Goal: Task Accomplishment & Management: Register for event/course

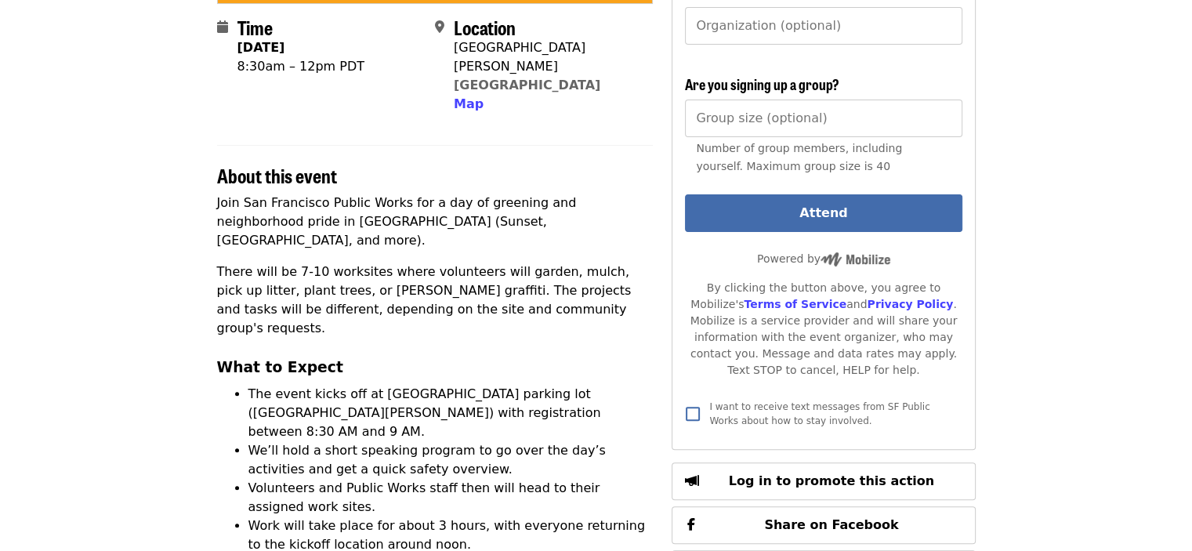
scroll to position [392, 0]
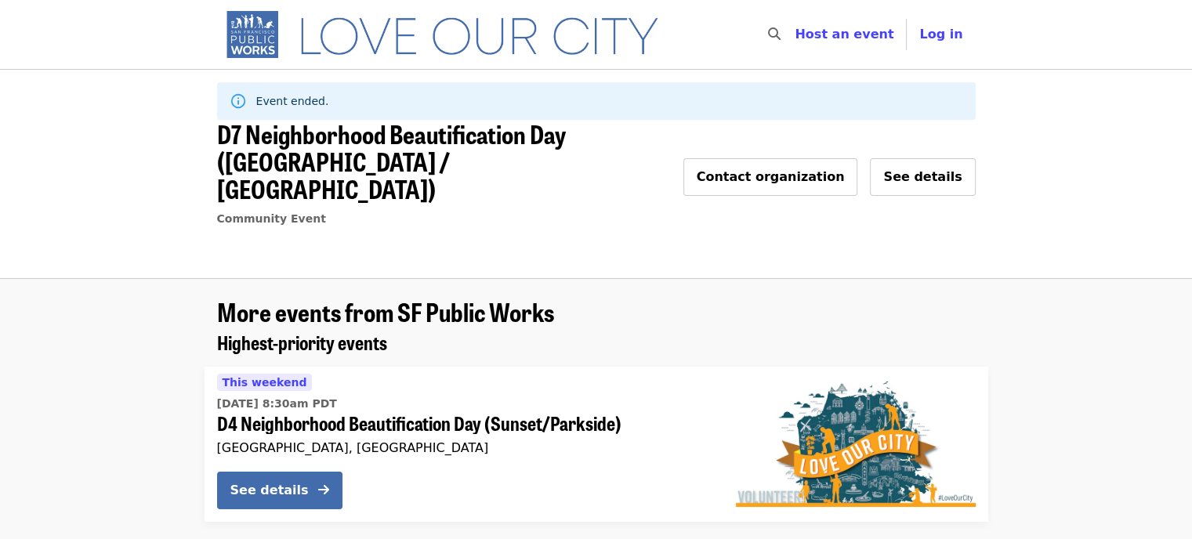
click at [348, 43] on img "Main navigation" at bounding box center [449, 34] width 465 height 50
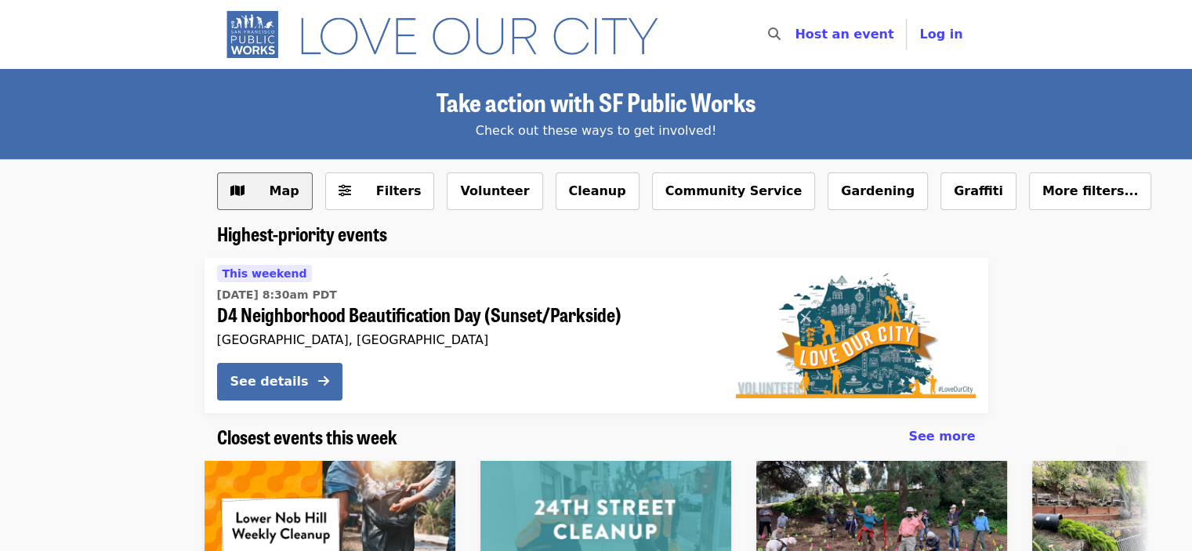
click at [277, 203] on button "Map" at bounding box center [265, 191] width 96 height 38
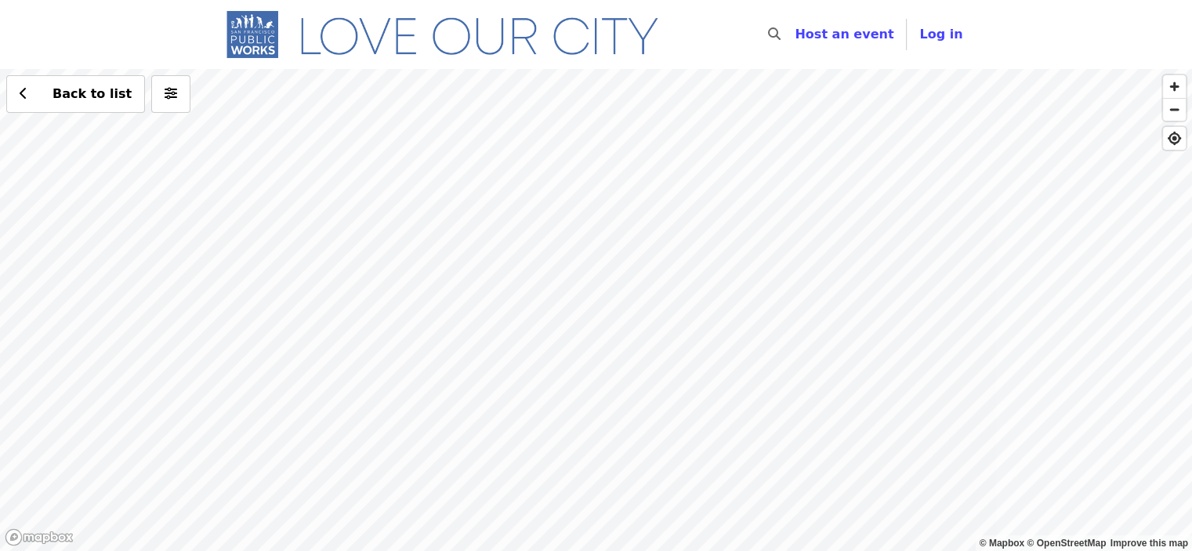
click at [264, 456] on div "Back to list" at bounding box center [596, 310] width 1192 height 482
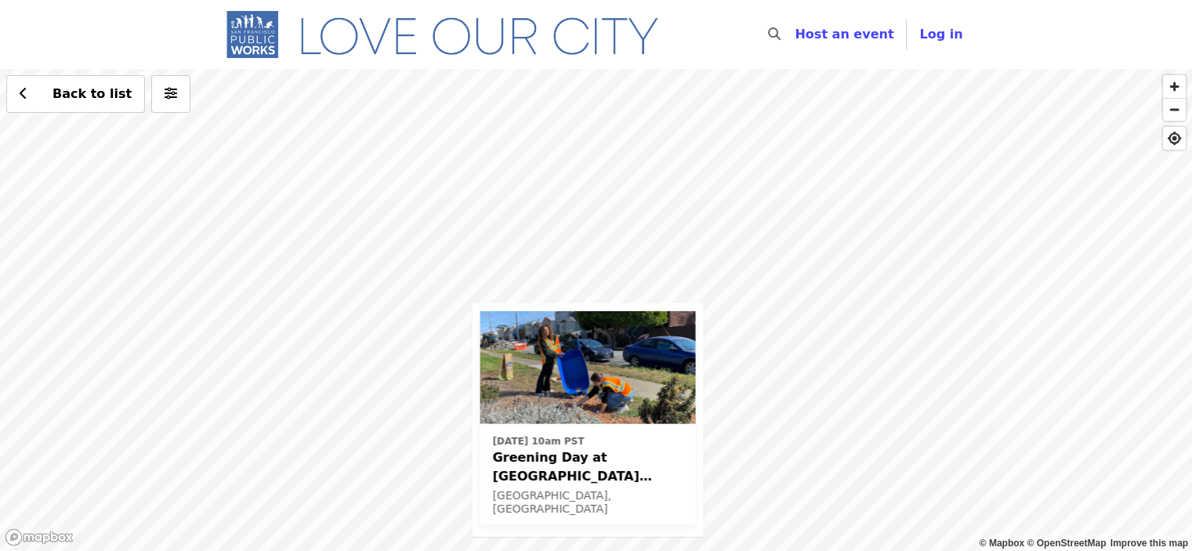
drag, startPoint x: 442, startPoint y: 187, endPoint x: 436, endPoint y: 293, distance: 106.0
click at [433, 297] on div "[DATE] 10am PST Greening Day at [GEOGRAPHIC_DATA] ([GEOGRAPHIC_DATA]) [GEOGRAPH…" at bounding box center [596, 310] width 1192 height 482
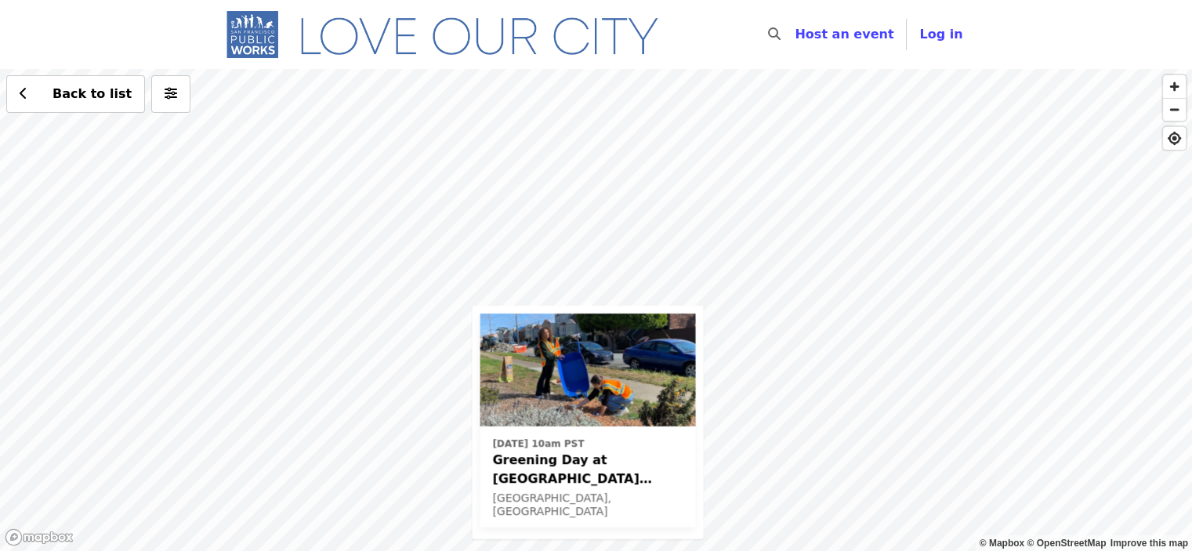
click at [490, 111] on div "[DATE] 10am PST Greening Day at [GEOGRAPHIC_DATA] ([GEOGRAPHIC_DATA]) [GEOGRAPH…" at bounding box center [596, 310] width 1192 height 482
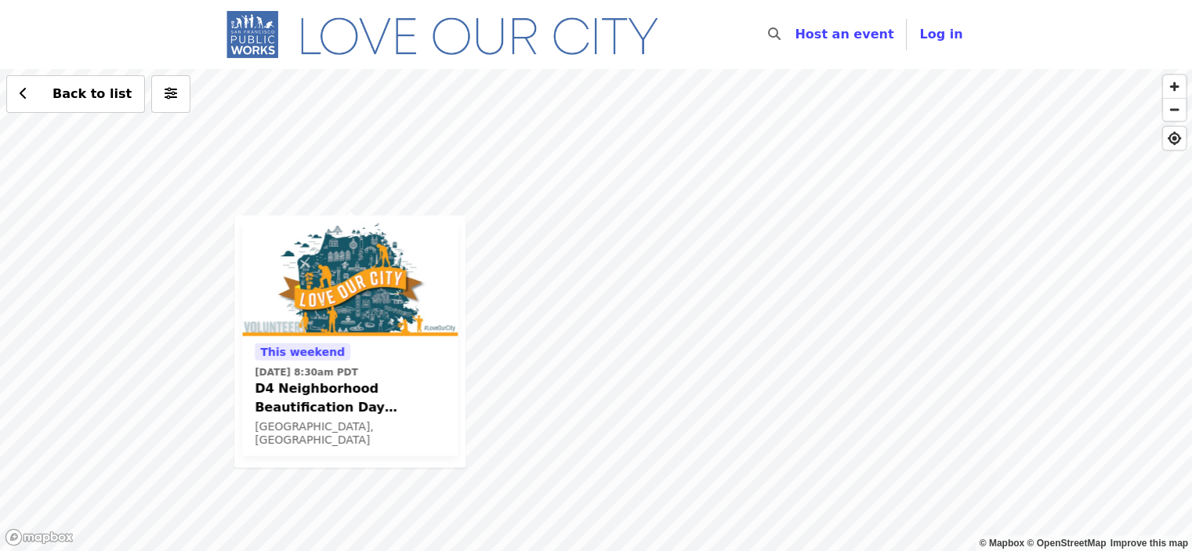
drag, startPoint x: 665, startPoint y: 437, endPoint x: 613, endPoint y: 400, distance: 63.5
click at [585, 433] on div "This weekend [DATE] 8:30am PDT D4 Neighborhood Beautification Day (Sunset/[GEOG…" at bounding box center [596, 310] width 1192 height 482
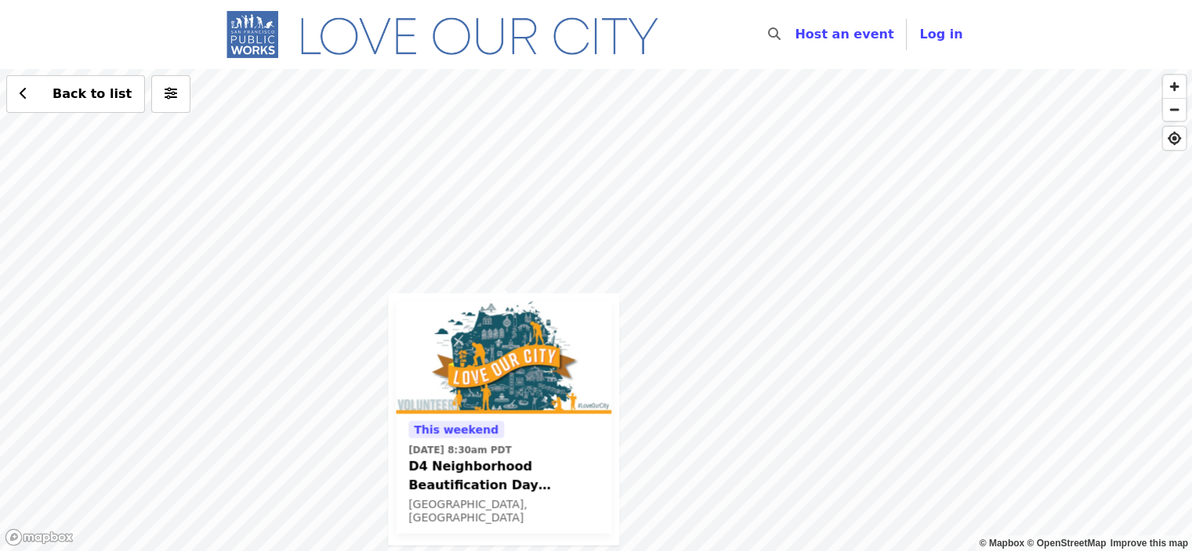
drag, startPoint x: 675, startPoint y: 383, endPoint x: 706, endPoint y: 342, distance: 52.0
click at [706, 342] on div "This weekend [DATE] 8:30am PDT D4 Neighborhood Beautification Day (Sunset/[GEOG…" at bounding box center [596, 310] width 1192 height 482
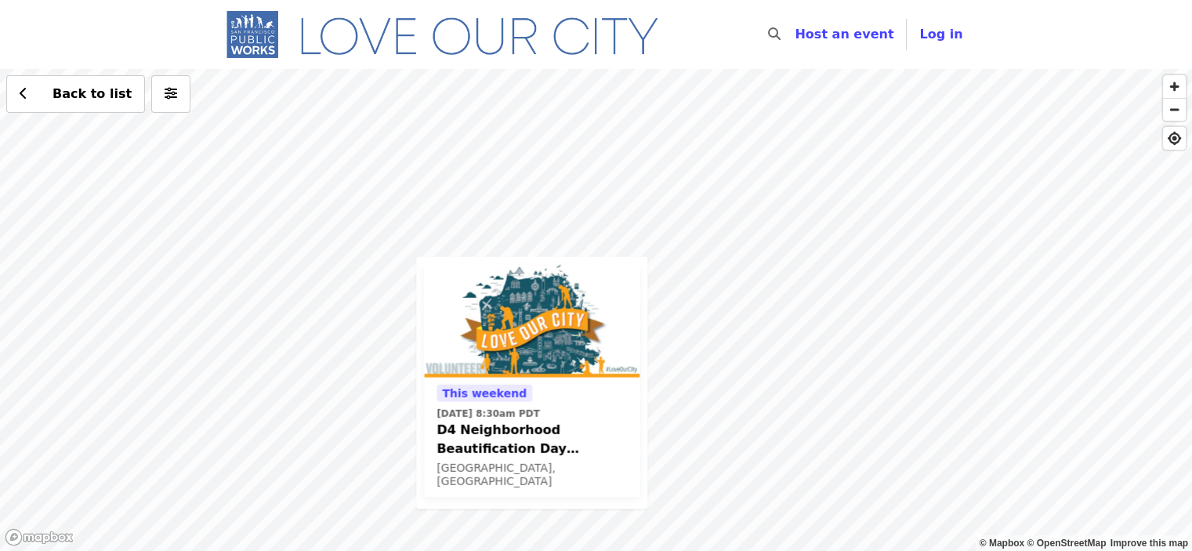
click at [696, 349] on div "This weekend [DATE] 8:30am PDT D4 Neighborhood Beautification Day (Sunset/[GEOG…" at bounding box center [596, 310] width 1192 height 482
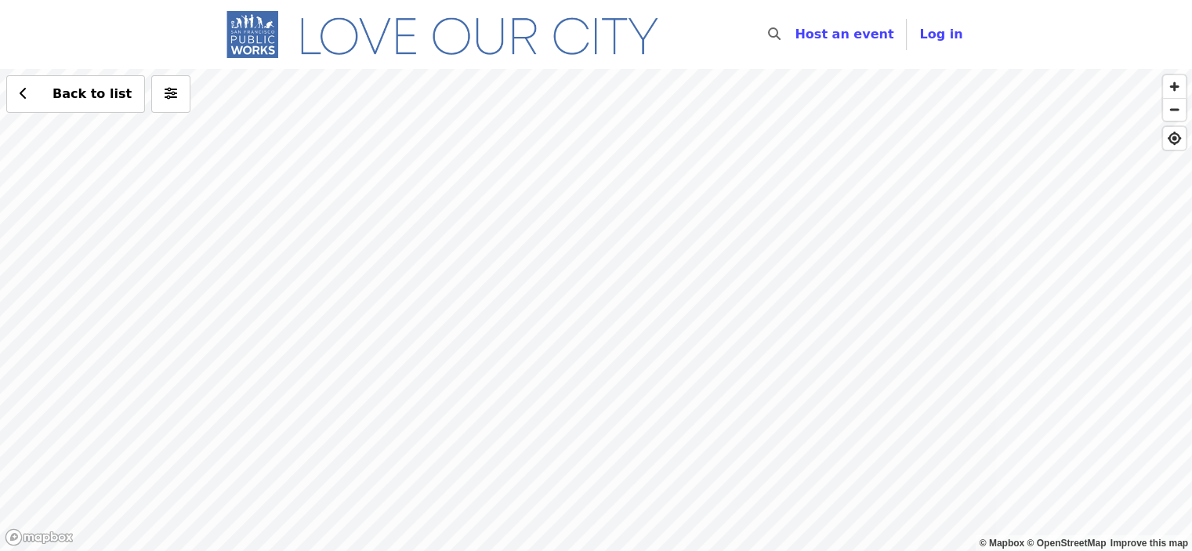
click at [571, 350] on div "Back to list" at bounding box center [596, 310] width 1192 height 482
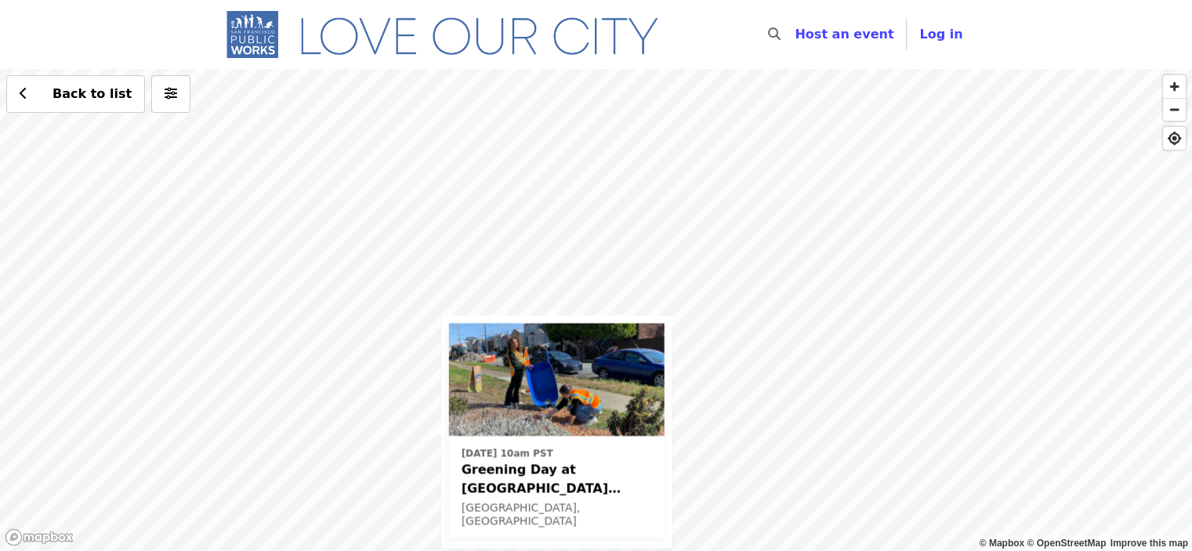
drag, startPoint x: 891, startPoint y: 201, endPoint x: 727, endPoint y: 445, distance: 294.3
click at [727, 445] on div "Sun, Nov 23 @ 10am PST Greening Day at Sunset Blvd Gardens (36th Ave and Tarava…" at bounding box center [596, 310] width 1192 height 482
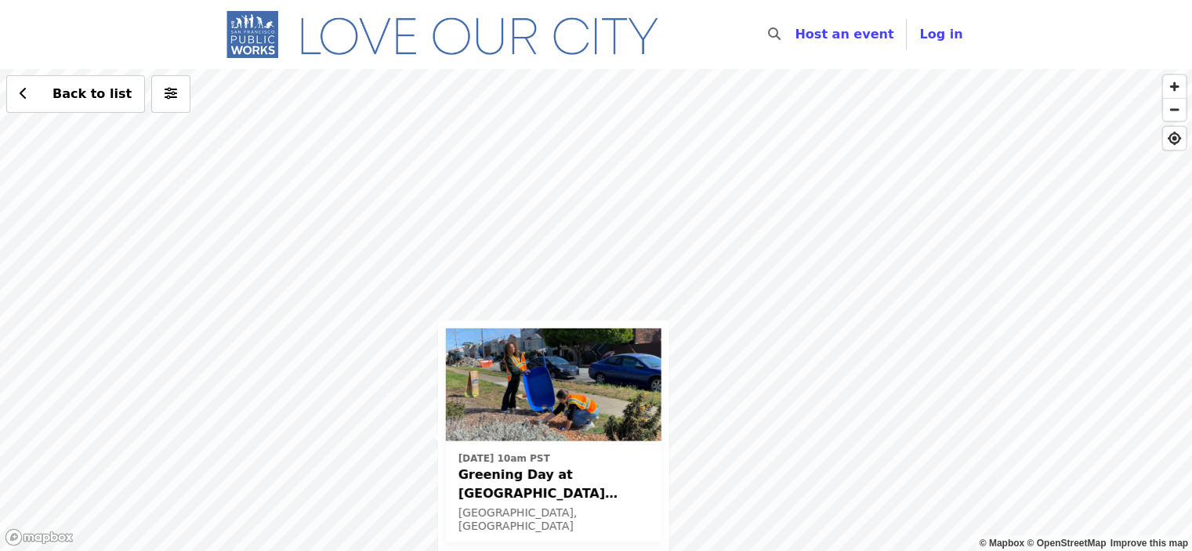
click at [780, 115] on div "Sun, Nov 23 @ 10am PST Greening Day at Sunset Blvd Gardens (36th Ave and Tarava…" at bounding box center [596, 310] width 1192 height 482
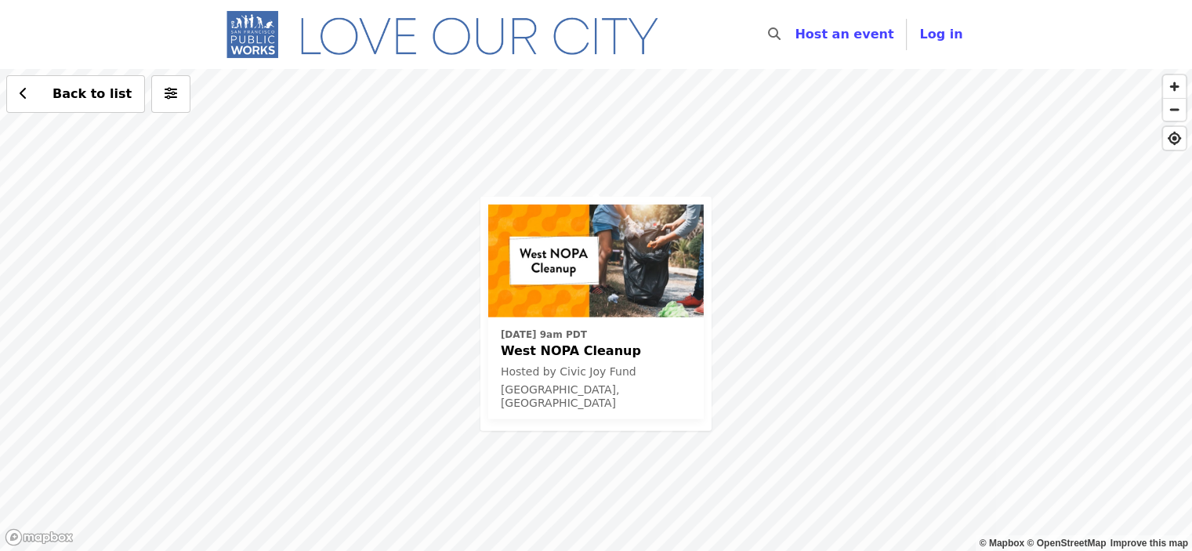
click at [254, 506] on div "Sun, Oct 19 @ 9am PDT West NOPA Cleanup Hosted by Civic Joy Fund San Francisco,…" at bounding box center [596, 310] width 1192 height 482
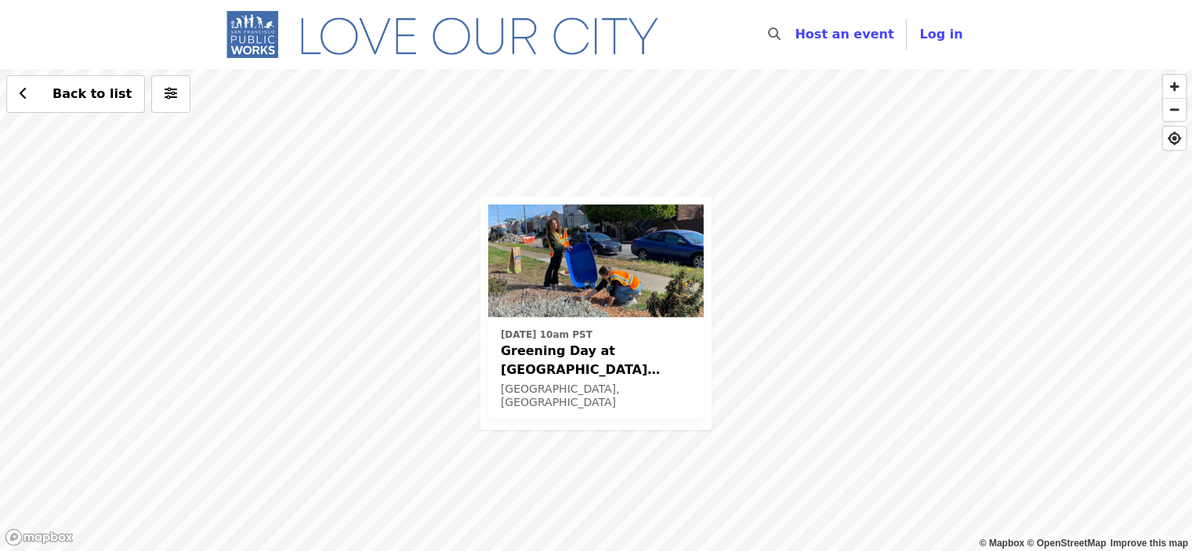
click at [552, 107] on div "Sun, Nov 23 @ 10am PST Greening Day at Sunset Blvd Gardens (36th Ave and Tarava…" at bounding box center [596, 310] width 1192 height 482
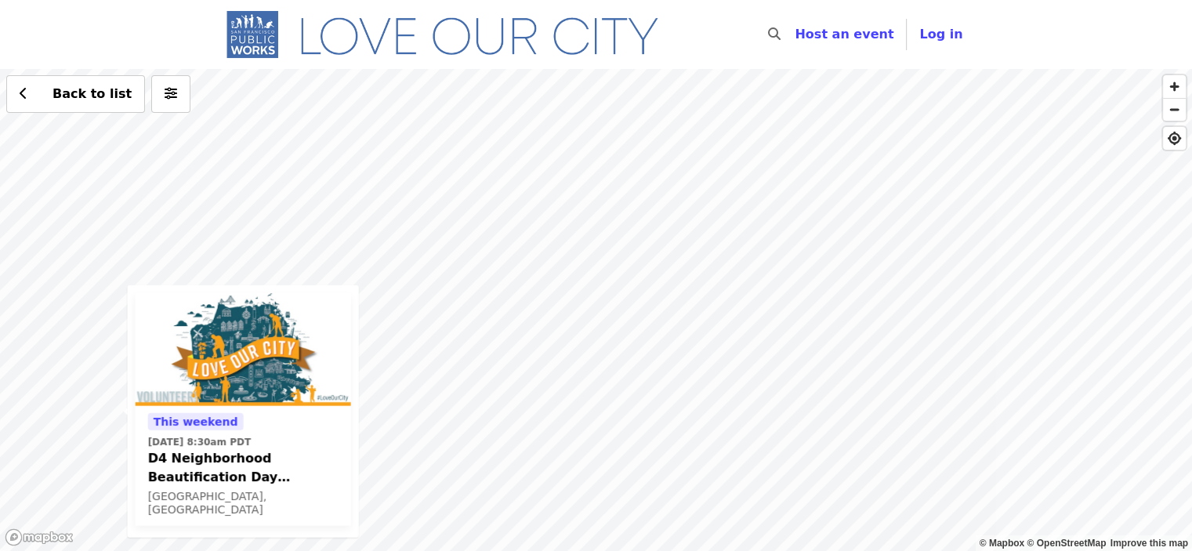
drag, startPoint x: 770, startPoint y: 361, endPoint x: 436, endPoint y: 473, distance: 352.2
click at [436, 473] on div "This weekend Sat, Oct 4 @ 8:30am PDT D4 Neighborhood Beautification Day (Sunset…" at bounding box center [596, 310] width 1192 height 482
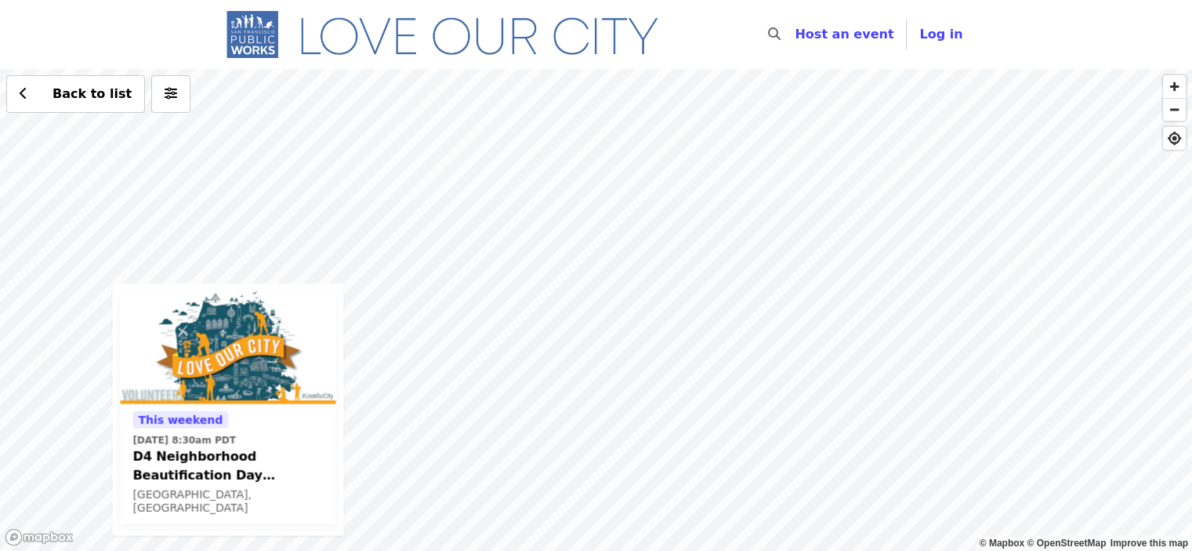
click at [719, 313] on div "This weekend Sat, Oct 4 @ 8:30am PDT D4 Neighborhood Beautification Day (Sunset…" at bounding box center [596, 310] width 1192 height 482
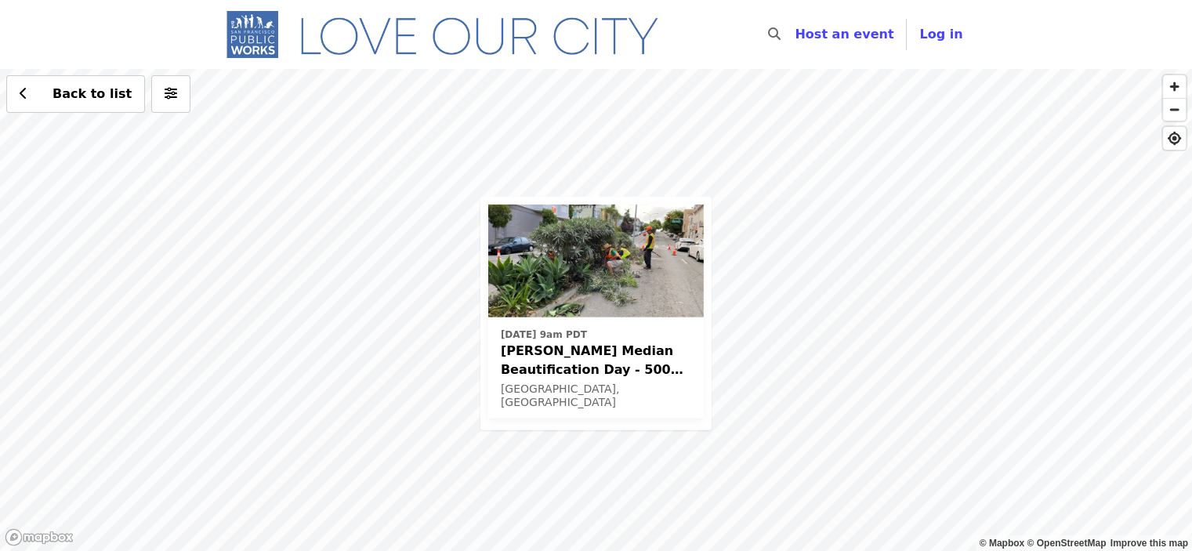
click at [492, 473] on div "Sat, Oct 18 @ 9am PDT Guerrero Median Beautification Day - 500 block and 600 bl…" at bounding box center [596, 310] width 1192 height 482
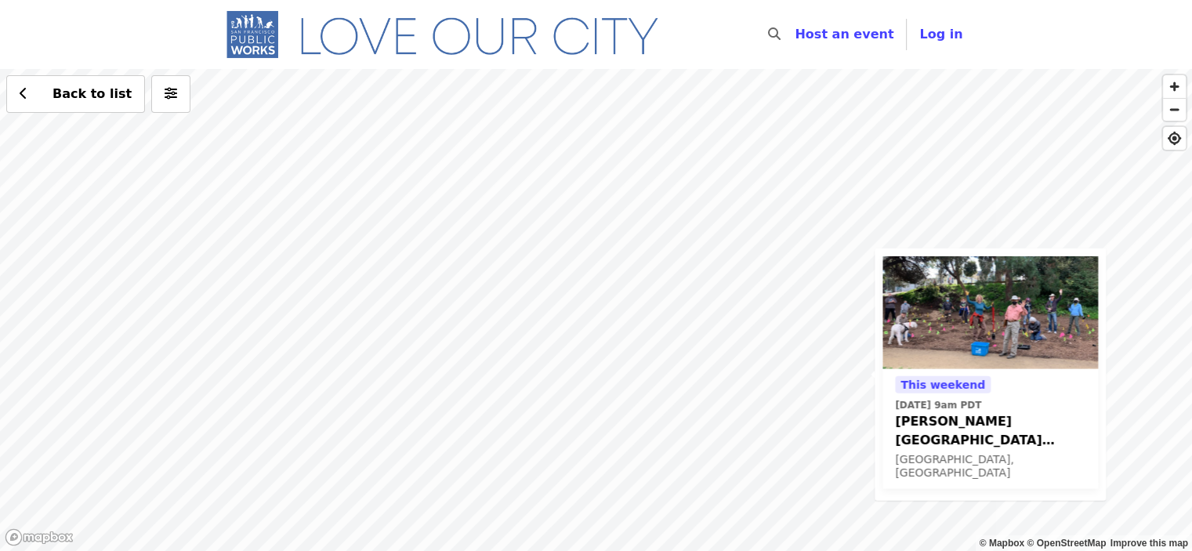
drag, startPoint x: 358, startPoint y: 260, endPoint x: 636, endPoint y: 448, distance: 335.9
click at [636, 448] on div "This weekend Sat, Oct 4 @ 9am PDT Glen Park Greenway Beautification Day San Fra…" at bounding box center [596, 310] width 1192 height 482
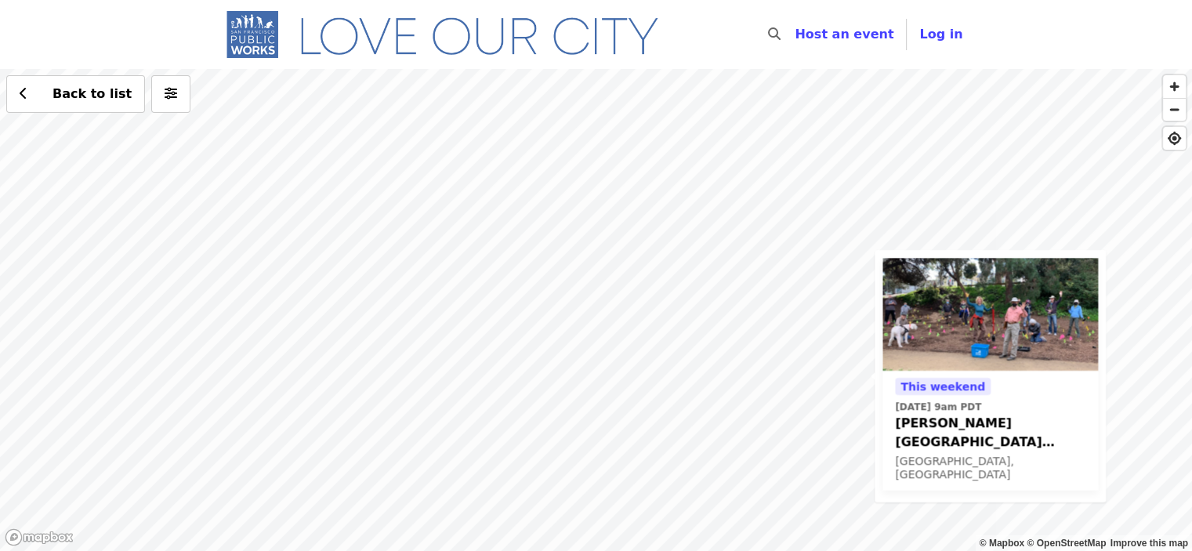
click at [372, 214] on div "This weekend Sat, Oct 4 @ 9am PDT Glen Park Greenway Beautification Day San Fra…" at bounding box center [596, 310] width 1192 height 482
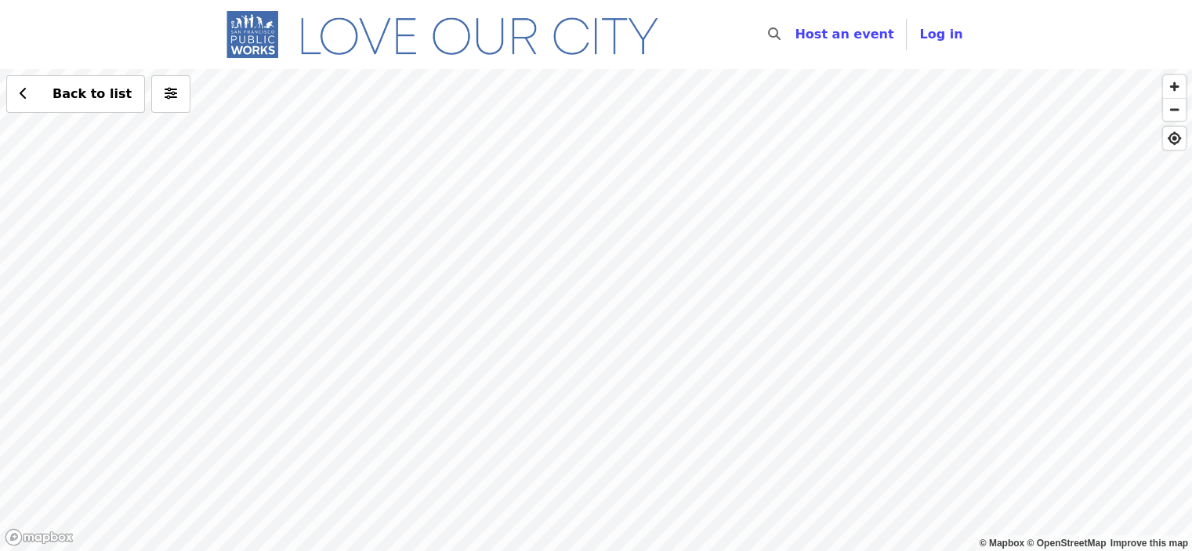
click at [368, 209] on div "Back to list" at bounding box center [596, 310] width 1192 height 482
